Goal: Task Accomplishment & Management: Complete application form

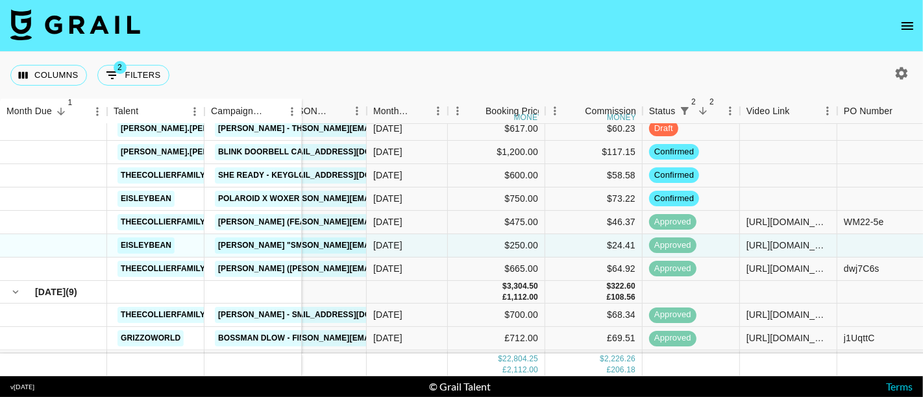
scroll to position [0, 130]
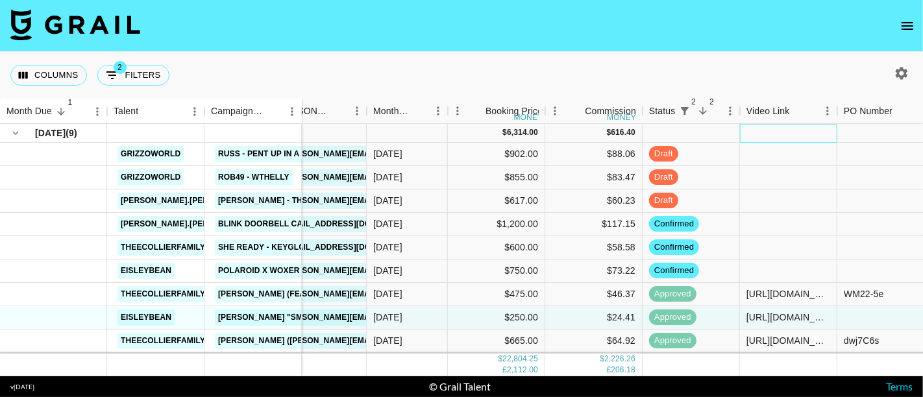
click at [784, 136] on div at bounding box center [788, 133] width 97 height 19
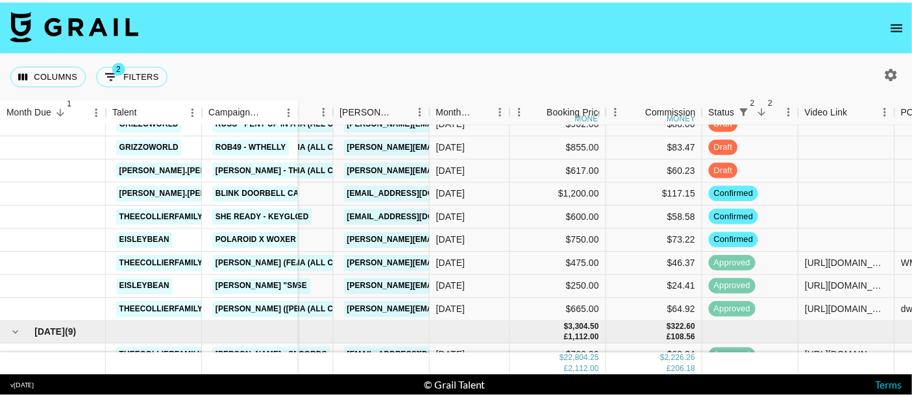
scroll to position [0, 62]
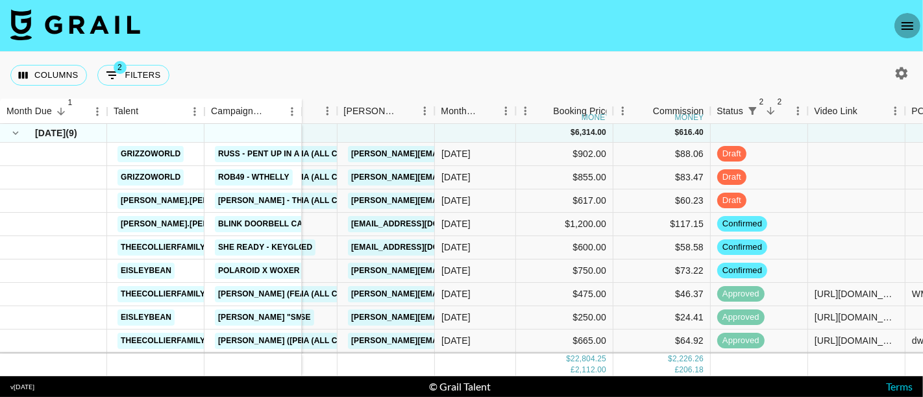
click at [907, 21] on icon "open drawer" at bounding box center [907, 26] width 16 height 16
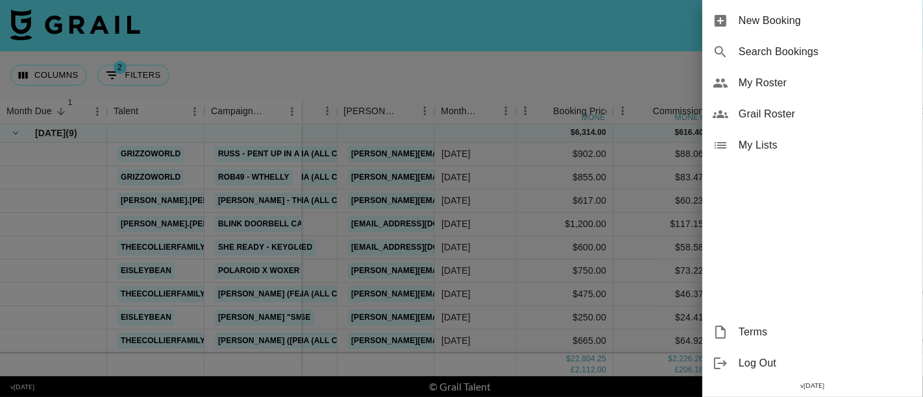
click at [791, 18] on span "New Booking" at bounding box center [825, 21] width 174 height 16
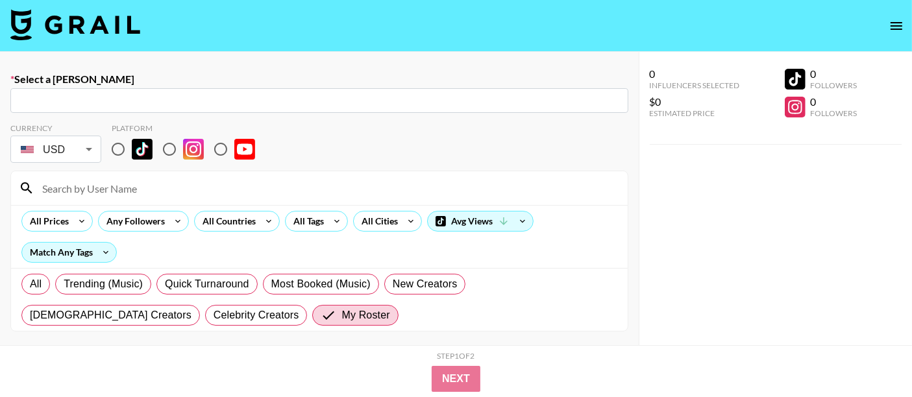
click at [178, 105] on input "text" at bounding box center [319, 100] width 602 height 15
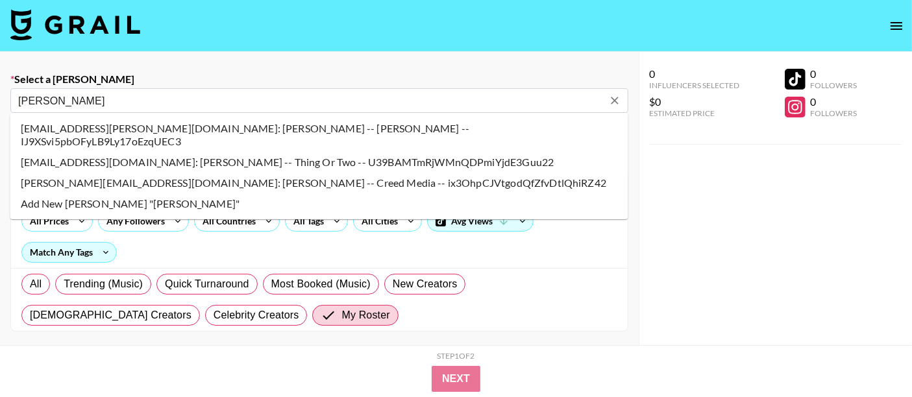
click at [66, 173] on li "[PERSON_NAME][EMAIL_ADDRESS][DOMAIN_NAME]: [PERSON_NAME] -- Creed Media -- ix3O…" at bounding box center [319, 183] width 618 height 21
type input "[PERSON_NAME][EMAIL_ADDRESS][DOMAIN_NAME]: [PERSON_NAME] -- Creed Media -- ix3O…"
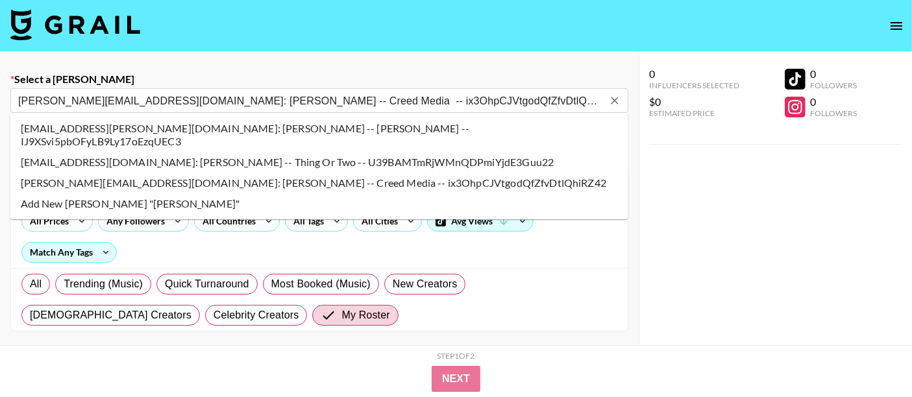
select select "Song"
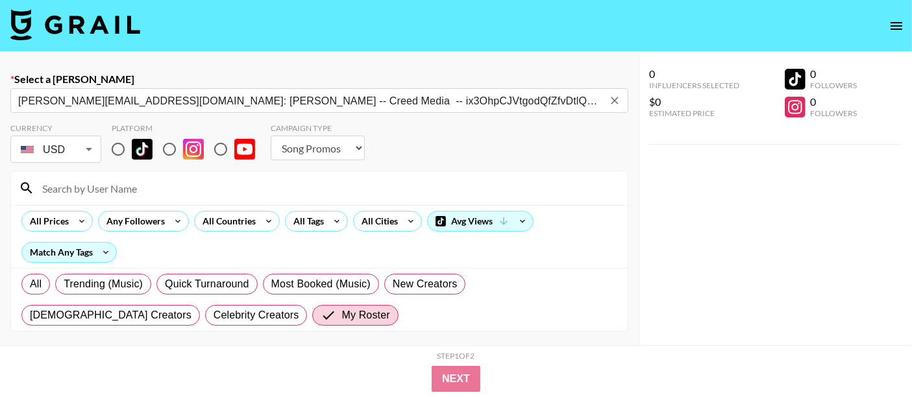
click at [115, 149] on input "radio" at bounding box center [117, 149] width 27 height 27
radio input "true"
click at [97, 187] on input at bounding box center [326, 188] width 585 height 21
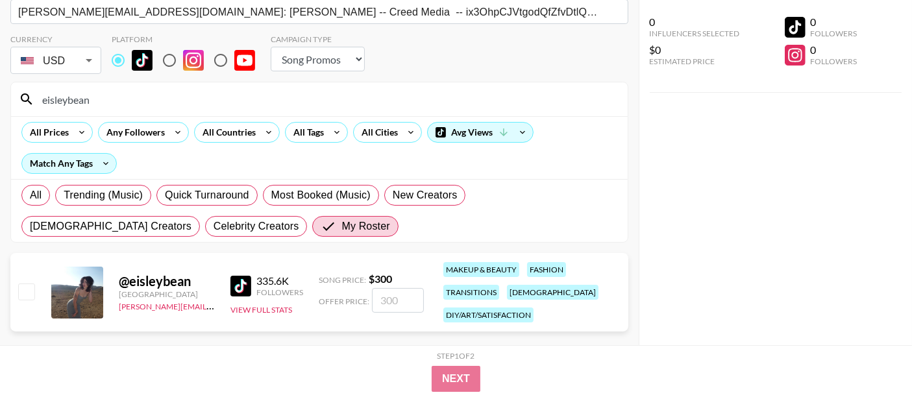
scroll to position [94, 0]
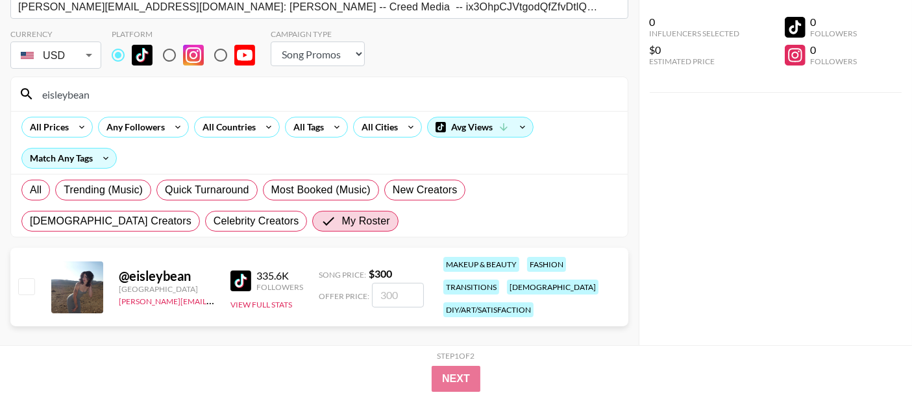
type input "eisleybean"
click at [25, 292] on input "checkbox" at bounding box center [26, 286] width 16 height 16
checkbox input "true"
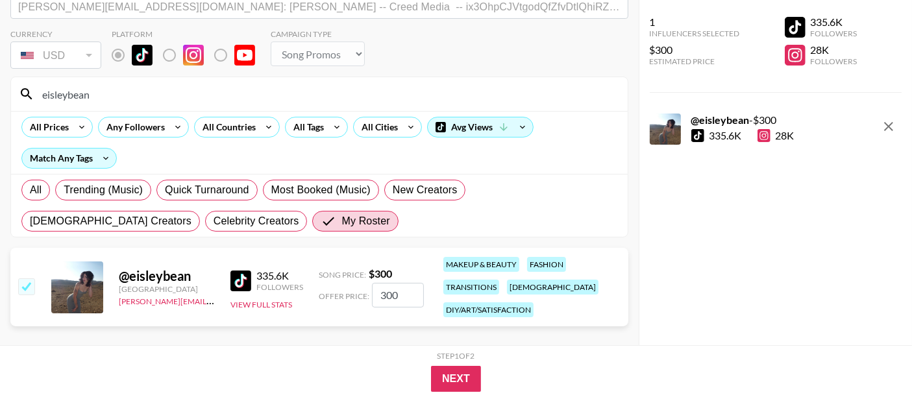
drag, startPoint x: 400, startPoint y: 294, endPoint x: 370, endPoint y: 292, distance: 30.6
click at [372, 292] on input "300" at bounding box center [398, 295] width 52 height 25
drag, startPoint x: 757, startPoint y: 243, endPoint x: 719, endPoint y: 244, distance: 38.3
click at [757, 243] on div "1 Influencers Selected $300 Estimated Price 335.6K Followers 28K Followers @ ei…" at bounding box center [775, 172] width 274 height 345
drag, startPoint x: 405, startPoint y: 295, endPoint x: 352, endPoint y: 286, distance: 53.9
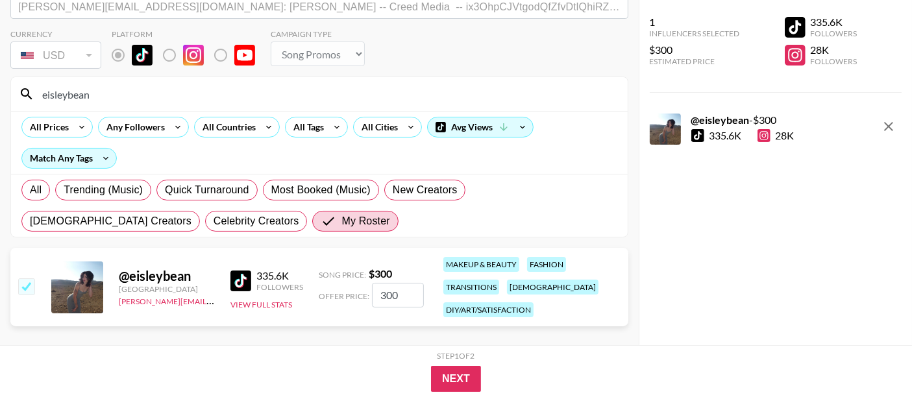
click at [352, 286] on div "Offer Price: 300" at bounding box center [371, 295] width 105 height 25
type input "237"
click at [464, 371] on button "Next" at bounding box center [456, 379] width 50 height 26
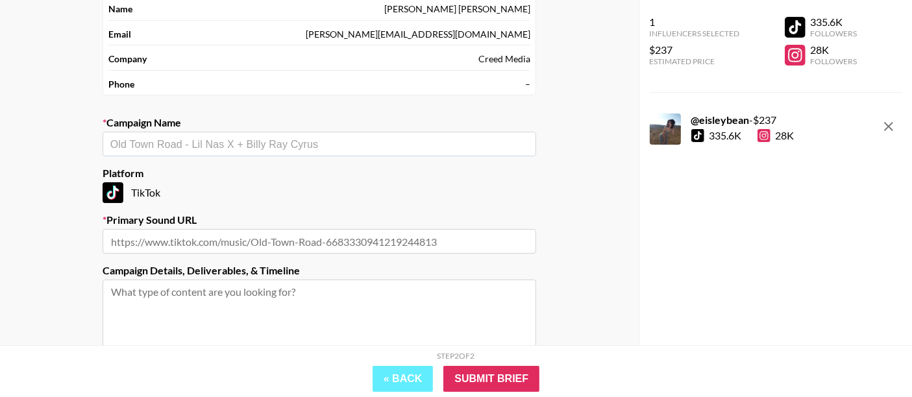
click at [215, 132] on div "​" at bounding box center [319, 144] width 433 height 25
type input "Almost [DATE] -"
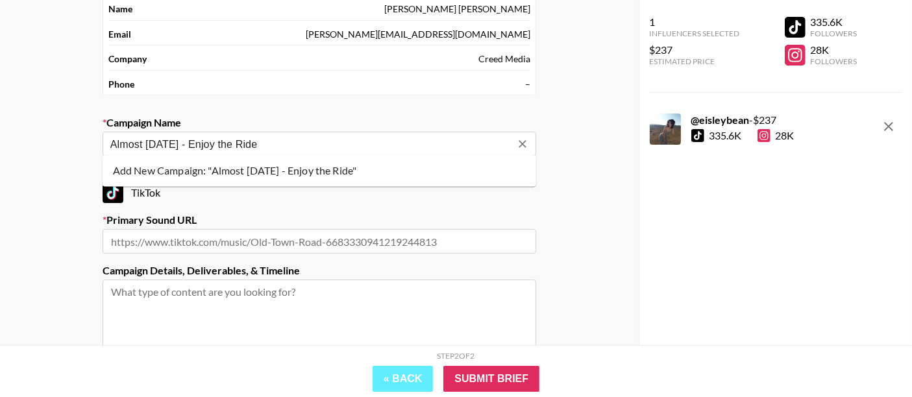
click at [304, 173] on li "Add New Campaign: "Almost [DATE] - Enjoy the Ride"" at bounding box center [319, 170] width 433 height 21
type input "Almost [DATE] - Enjoy the Ride"
click at [214, 240] on input "text" at bounding box center [319, 241] width 433 height 25
paste input "[URL][DOMAIN_NAME]"
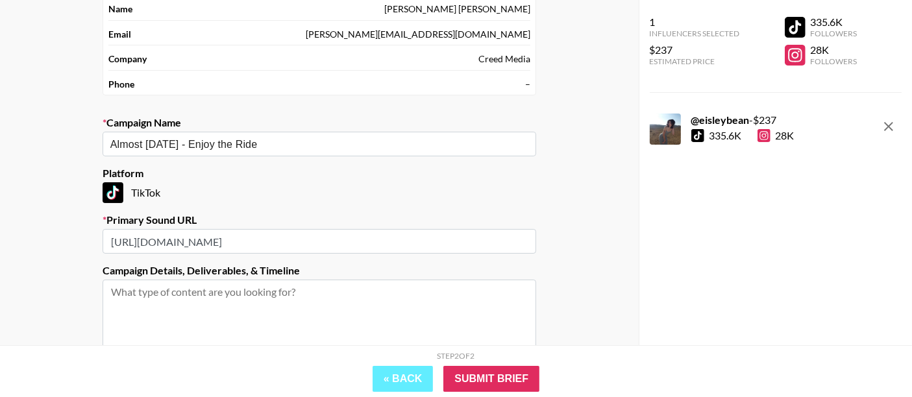
scroll to position [0, 84]
type input "[URL][DOMAIN_NAME]"
click at [492, 376] on input "Submit Brief" at bounding box center [491, 379] width 96 height 26
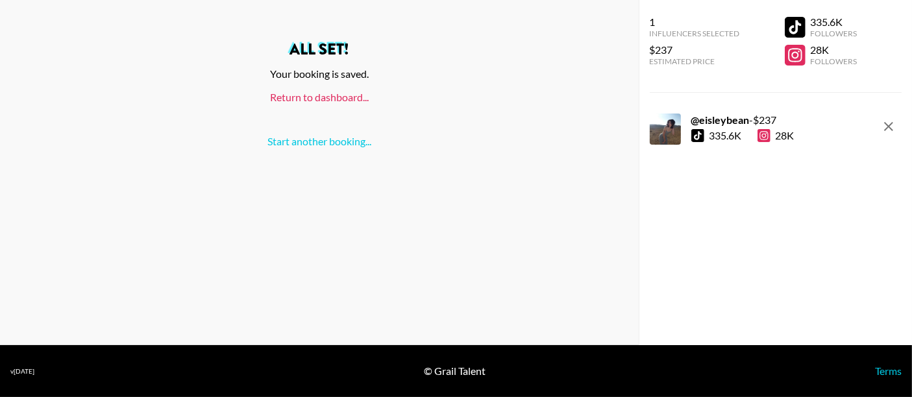
click at [334, 97] on link "Return to dashboard..." at bounding box center [319, 97] width 99 height 12
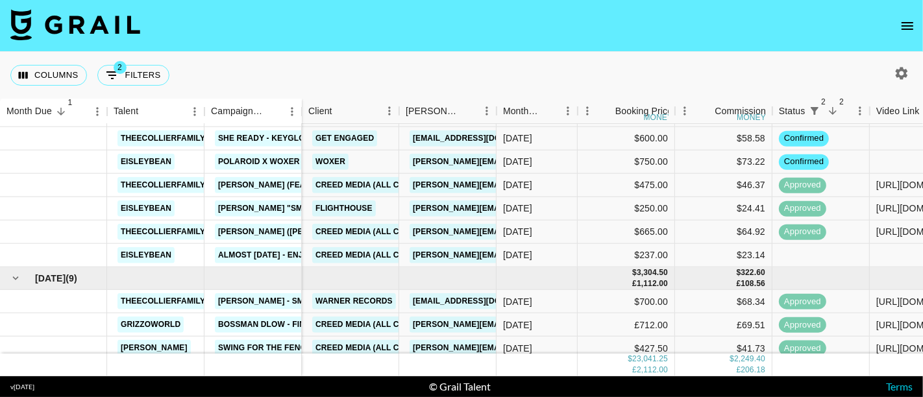
scroll to position [144, 0]
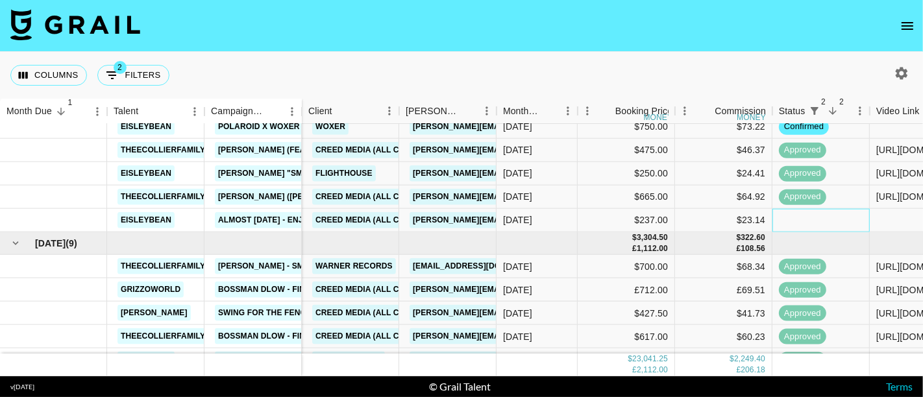
click at [813, 225] on div at bounding box center [820, 220] width 97 height 23
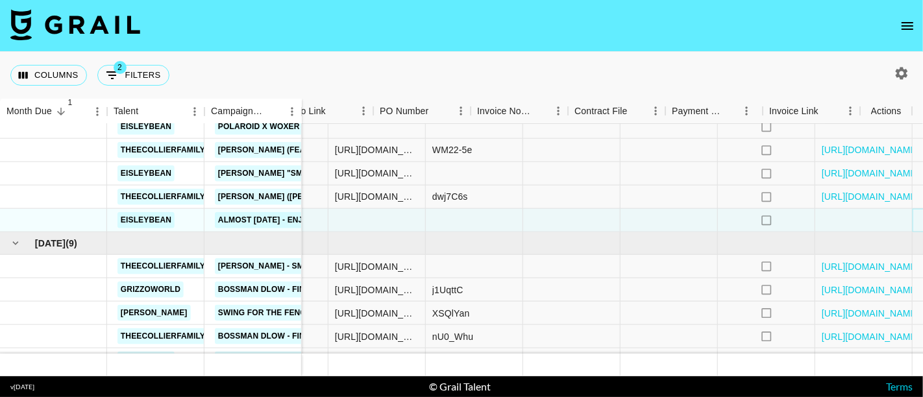
scroll to position [144, 593]
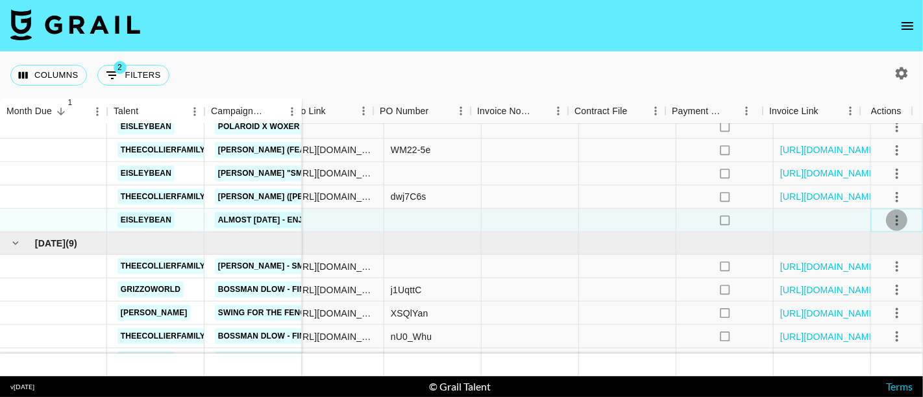
click at [889, 215] on icon "select merge strategy" at bounding box center [897, 220] width 16 height 16
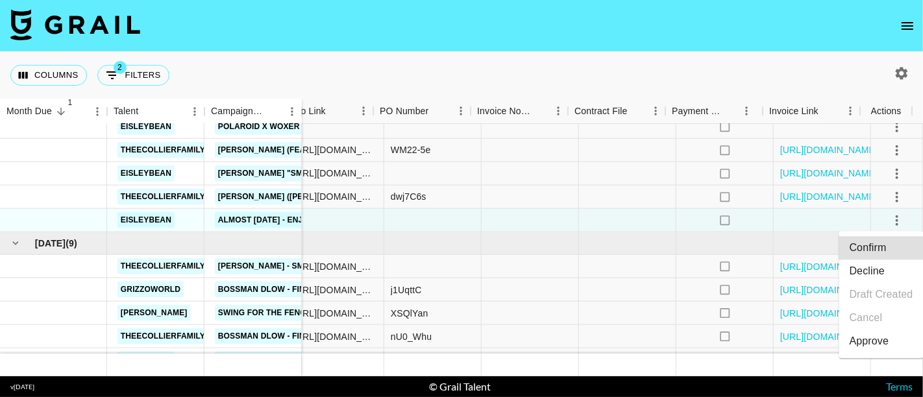
click at [875, 248] on li "Confirm" at bounding box center [881, 247] width 84 height 23
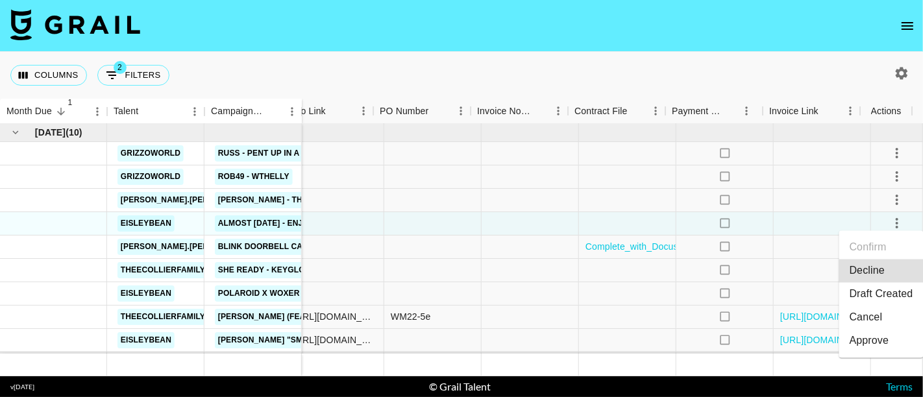
scroll to position [0, 593]
click at [889, 222] on icon "select merge strategy" at bounding box center [897, 224] width 16 height 16
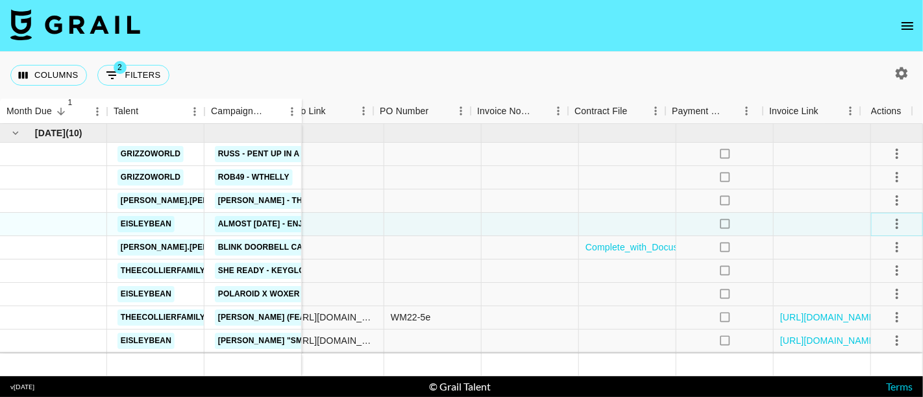
click at [895, 224] on icon "select merge strategy" at bounding box center [896, 224] width 3 height 10
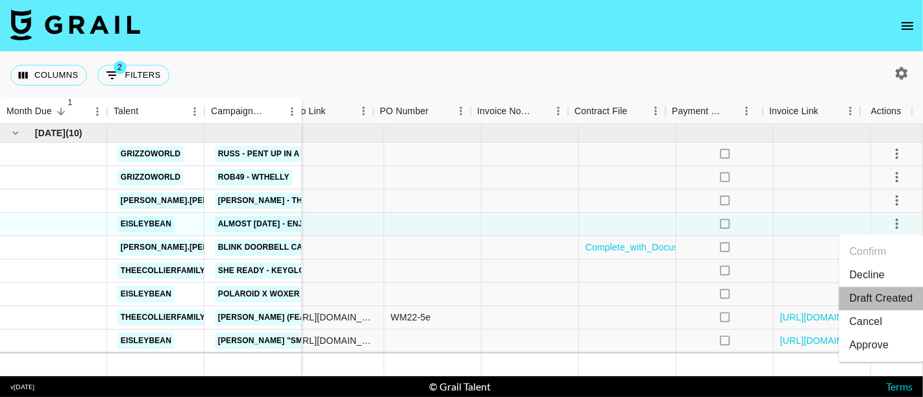
click at [870, 297] on li "Draft Created" at bounding box center [881, 298] width 84 height 23
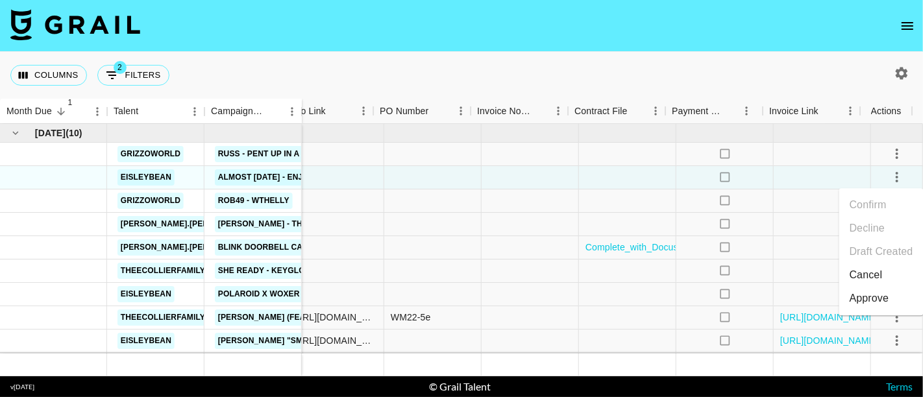
click at [795, 60] on div "Columns 2 Filters + Booking" at bounding box center [461, 75] width 923 height 47
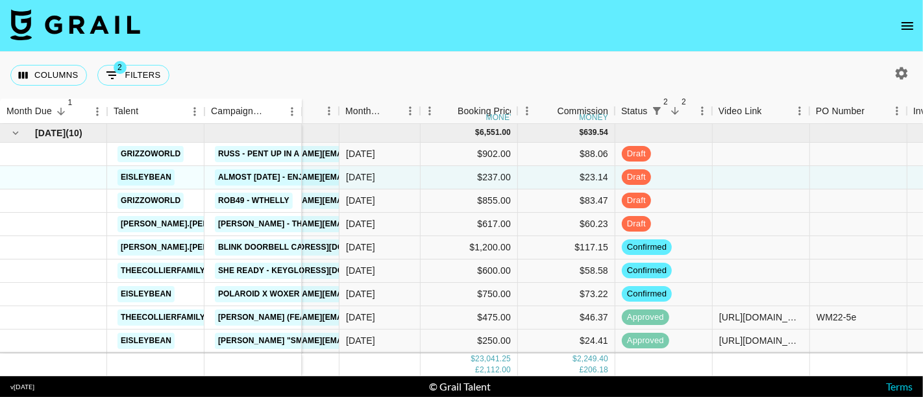
scroll to position [0, 155]
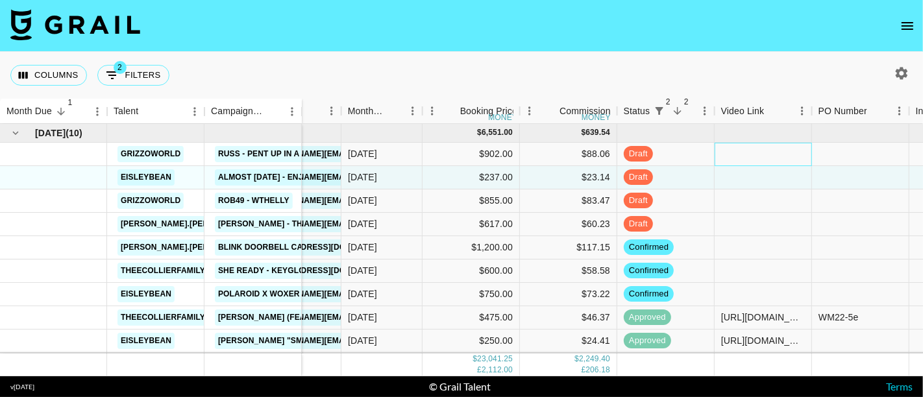
click at [767, 153] on div at bounding box center [762, 154] width 97 height 23
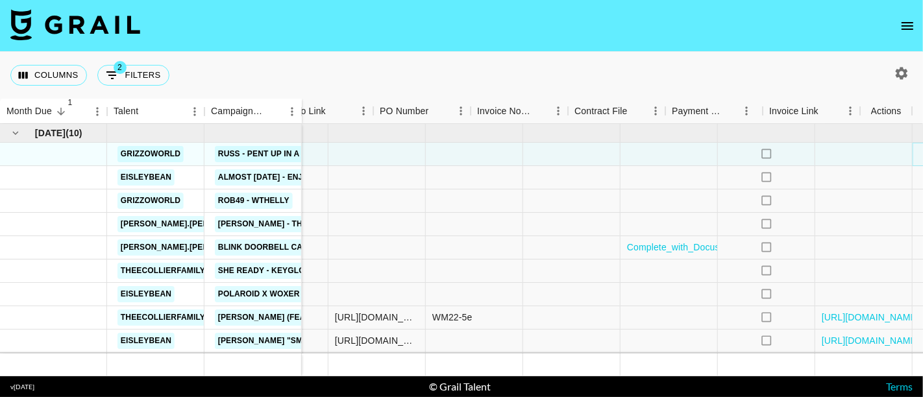
scroll to position [0, 593]
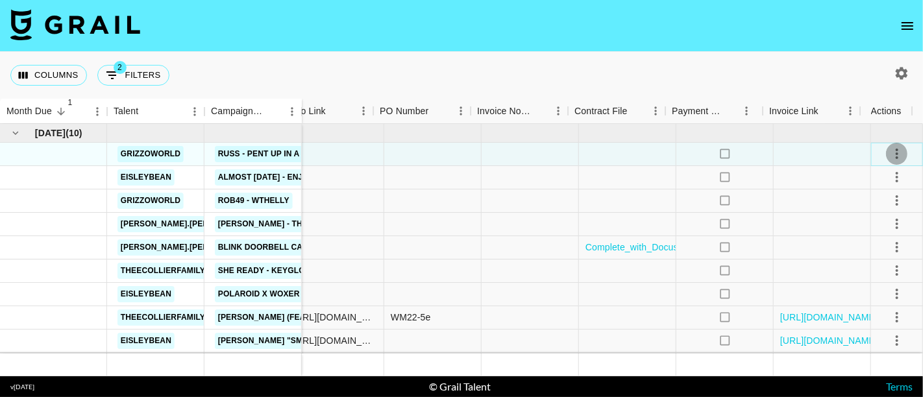
click at [889, 151] on icon "select merge strategy" at bounding box center [897, 154] width 16 height 16
click at [735, 59] on div "Columns 2 Filters + Booking" at bounding box center [461, 75] width 923 height 47
click at [889, 152] on icon "select merge strategy" at bounding box center [897, 154] width 16 height 16
click at [452, 152] on div at bounding box center [432, 154] width 97 height 23
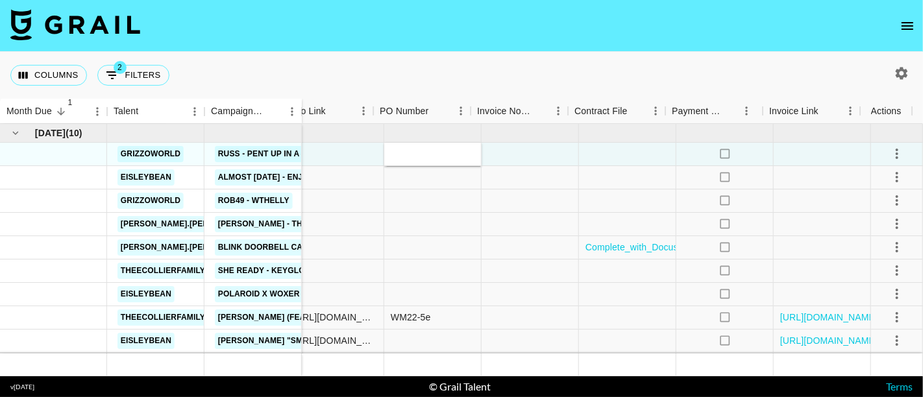
type input "3SXxPU2"
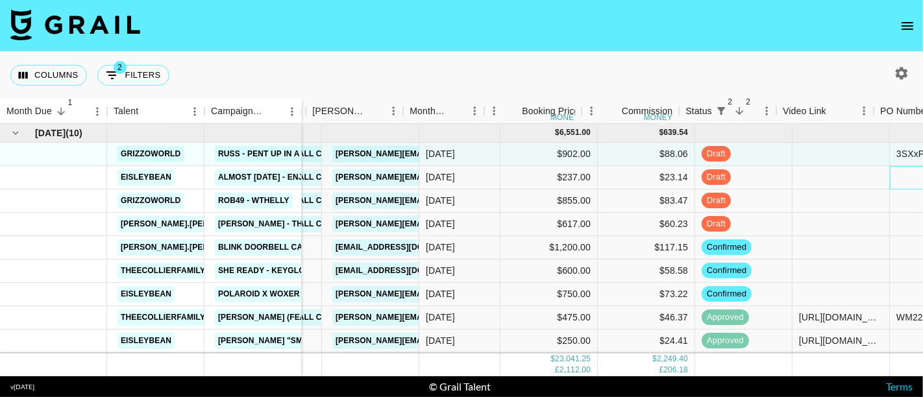
scroll to position [0, 0]
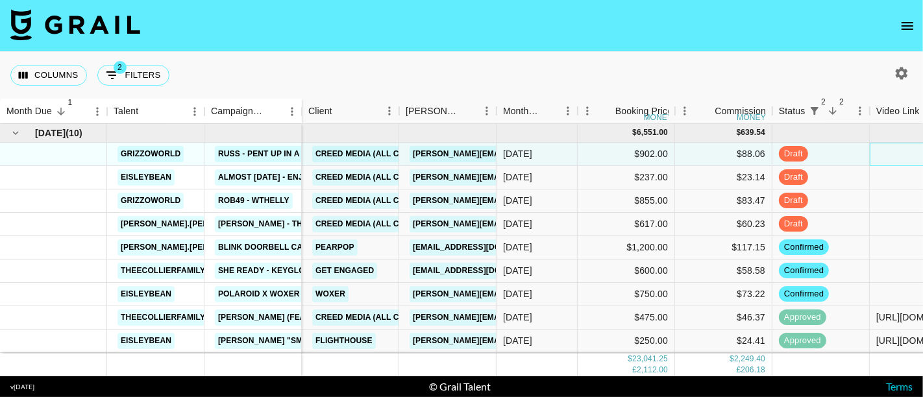
click at [890, 156] on div at bounding box center [917, 154] width 97 height 23
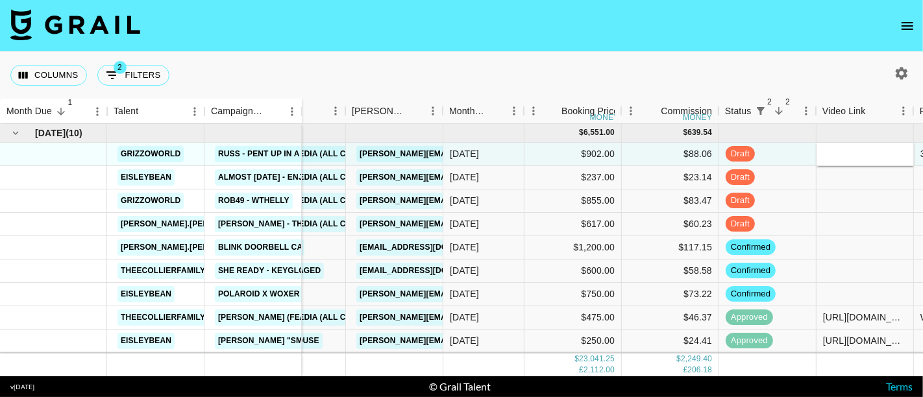
type input "https://www.instagram.com/reel/DNq5GOdI4C4/?igsh=MXdtODNibmhvMWhlbw%3D%3D"
click at [856, 152] on div "https://www.instagram.com/reel/DNq5GOdI4C4/?igsh=MXdtODNibmhvMWhlbw%3D%3D" at bounding box center [865, 153] width 84 height 13
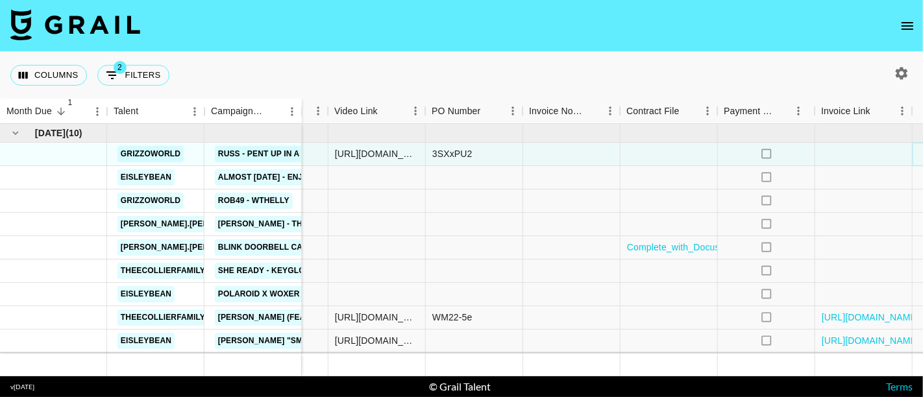
scroll to position [0, 593]
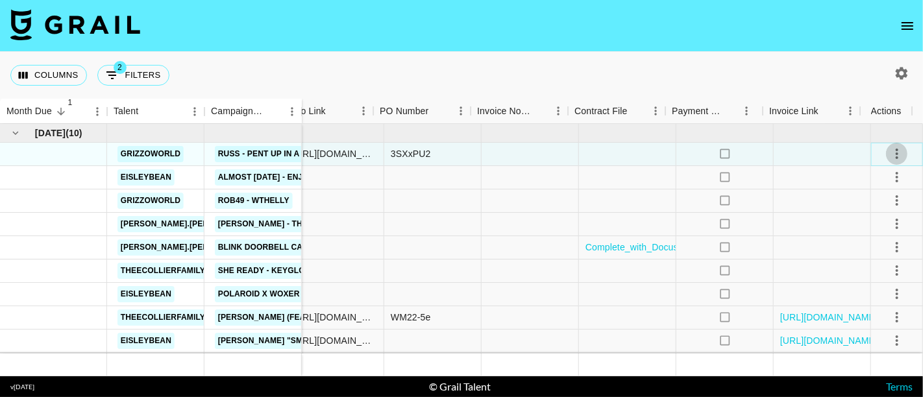
click at [890, 152] on icon "select merge strategy" at bounding box center [897, 154] width 16 height 16
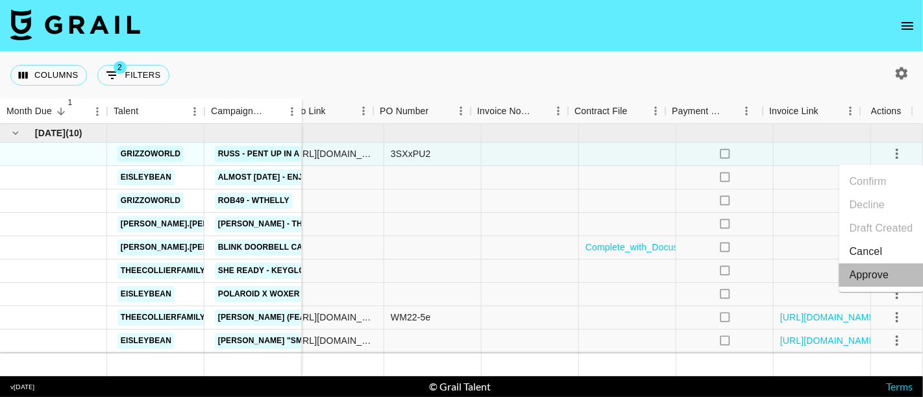
drag, startPoint x: 871, startPoint y: 268, endPoint x: 872, endPoint y: 282, distance: 13.7
click at [872, 282] on div "Approve" at bounding box center [869, 275] width 40 height 16
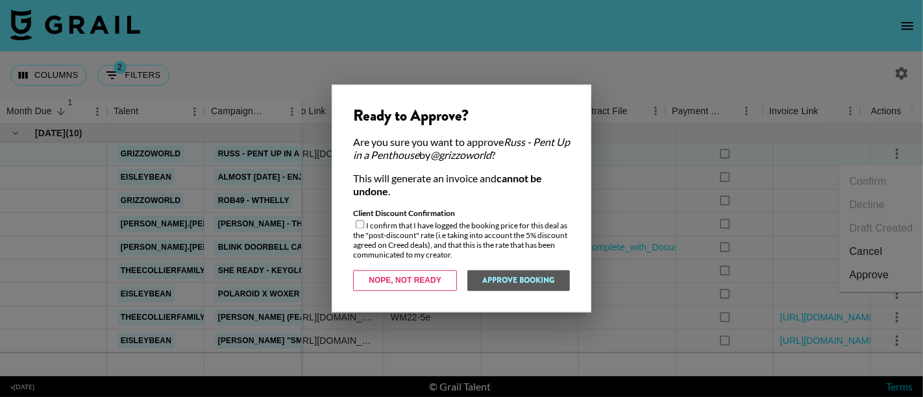
click at [360, 226] on input "checkbox" at bounding box center [360, 225] width 8 height 8
checkbox input "true"
click at [527, 278] on button "Approve Booking" at bounding box center [518, 281] width 103 height 21
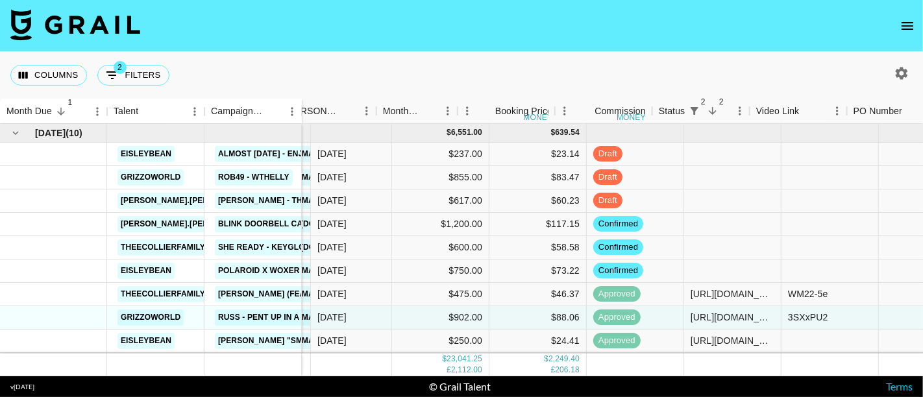
scroll to position [0, 0]
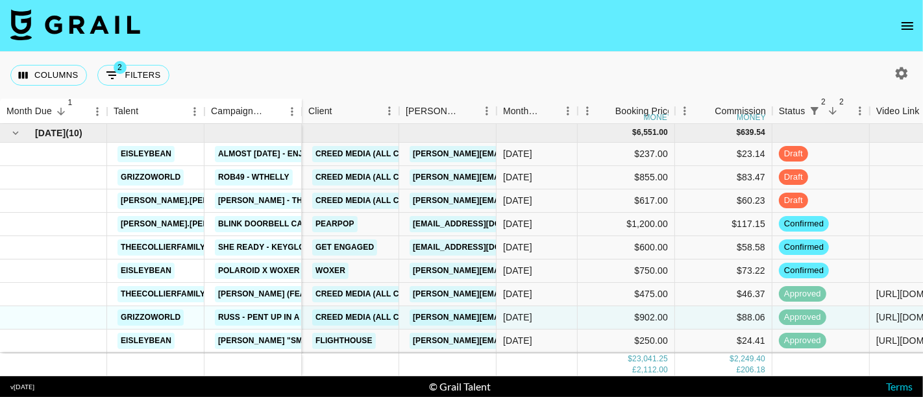
drag, startPoint x: 738, startPoint y: 46, endPoint x: 796, endPoint y: 204, distance: 168.7
click at [738, 46] on nav at bounding box center [461, 26] width 923 height 52
